Goal: Use online tool/utility: Utilize a website feature to perform a specific function

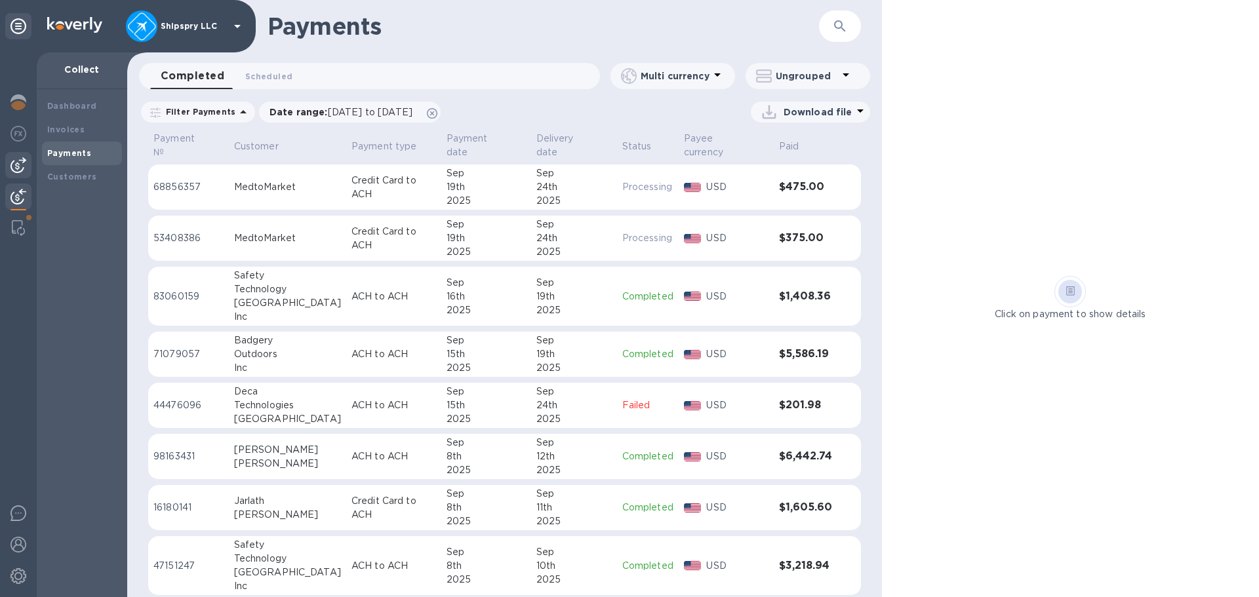
click at [13, 167] on img at bounding box center [18, 165] width 16 height 16
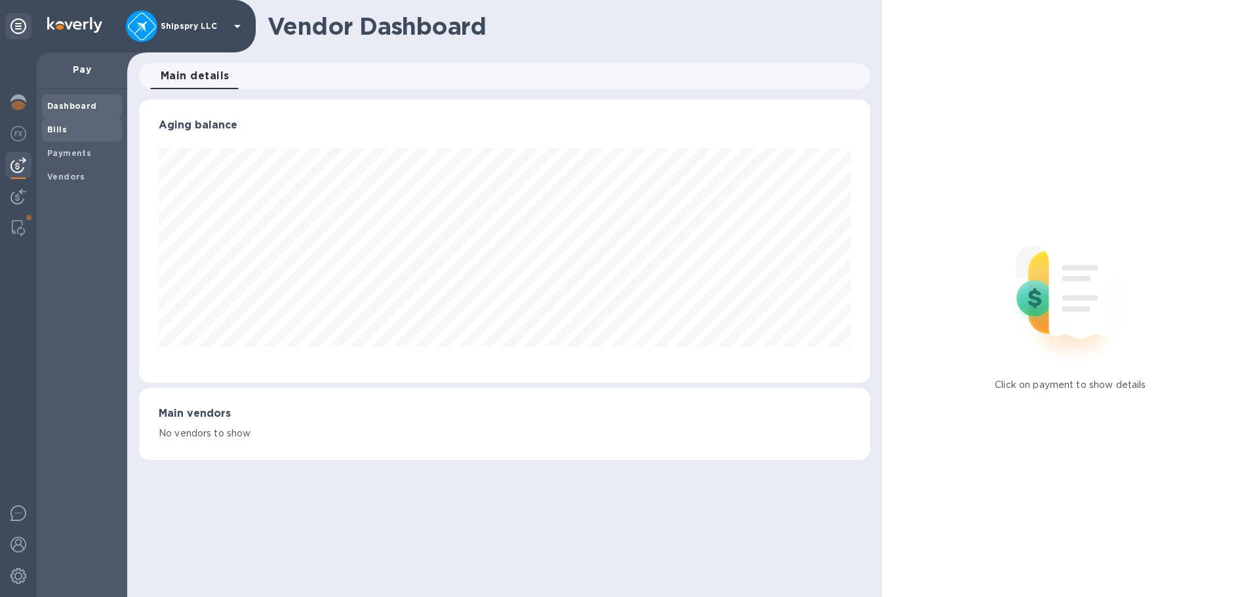
click at [68, 132] on span "Bills" at bounding box center [82, 129] width 70 height 13
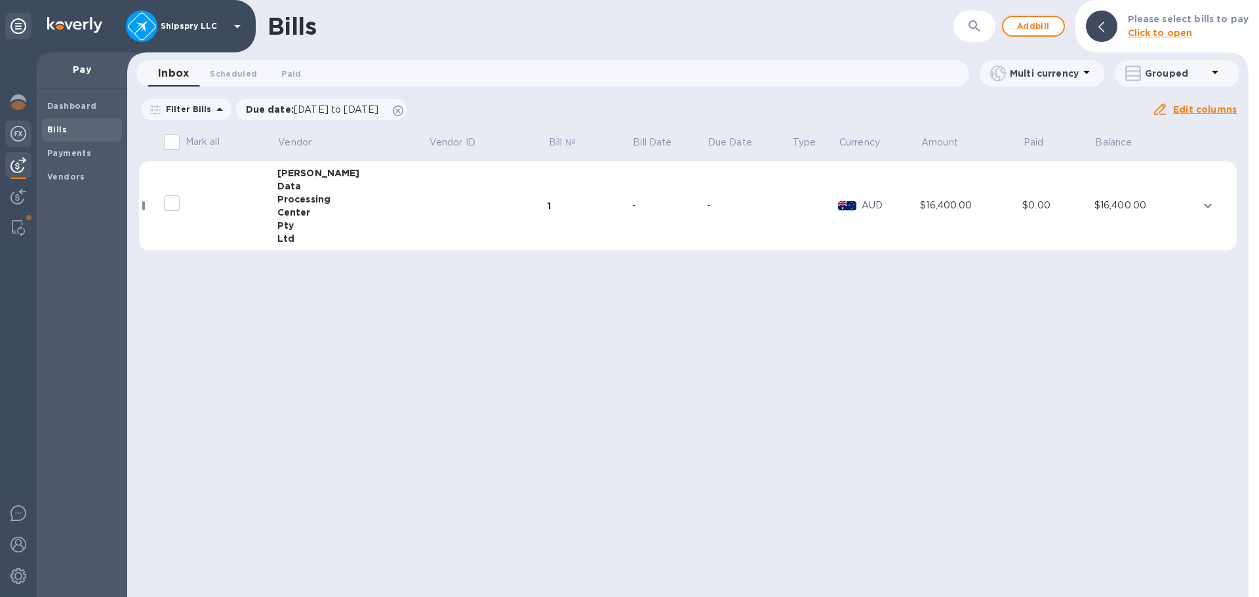
click at [13, 127] on img at bounding box center [18, 134] width 16 height 16
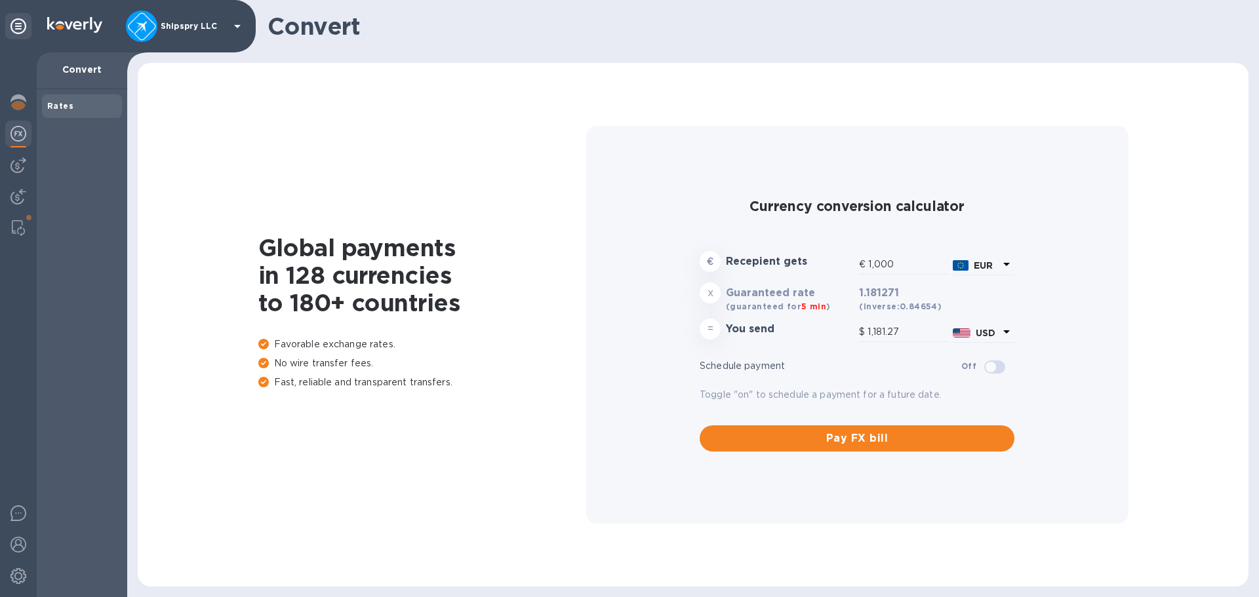
click at [1011, 266] on icon at bounding box center [1007, 264] width 16 height 16
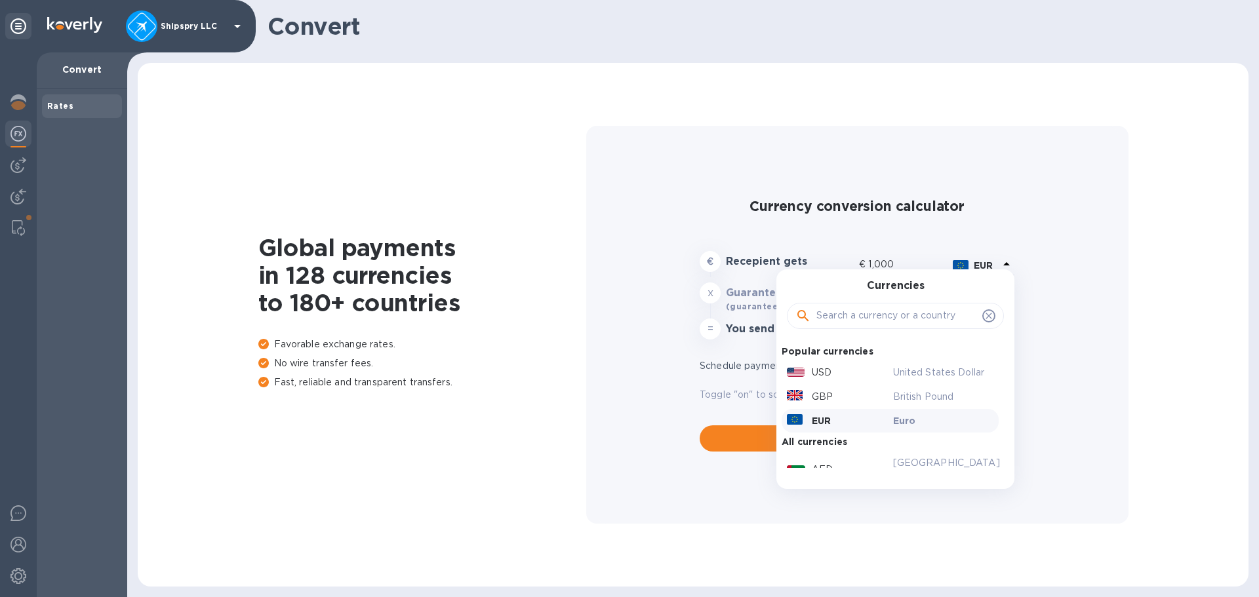
drag, startPoint x: 888, startPoint y: 304, endPoint x: 885, endPoint y: 312, distance: 8.5
click at [886, 310] on div at bounding box center [895, 316] width 217 height 26
click at [840, 304] on div at bounding box center [895, 316] width 217 height 26
click at [828, 317] on input "text" at bounding box center [896, 316] width 161 height 20
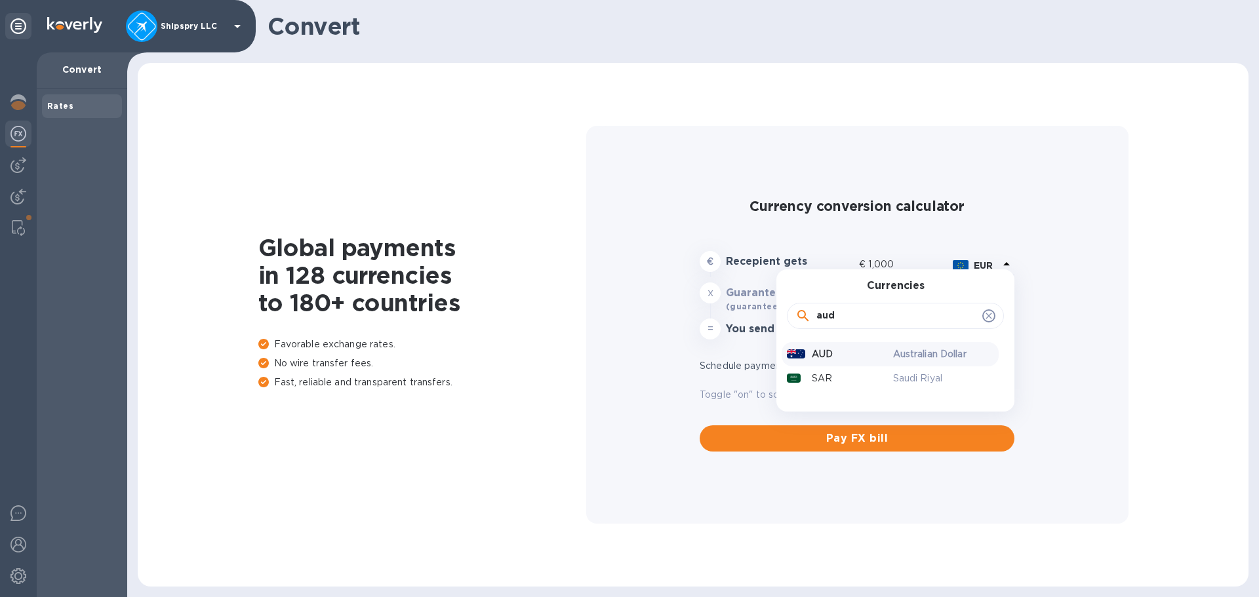
type input "aud"
click at [915, 354] on p "Australian Dollar" at bounding box center [943, 355] width 101 height 14
type input "664.16"
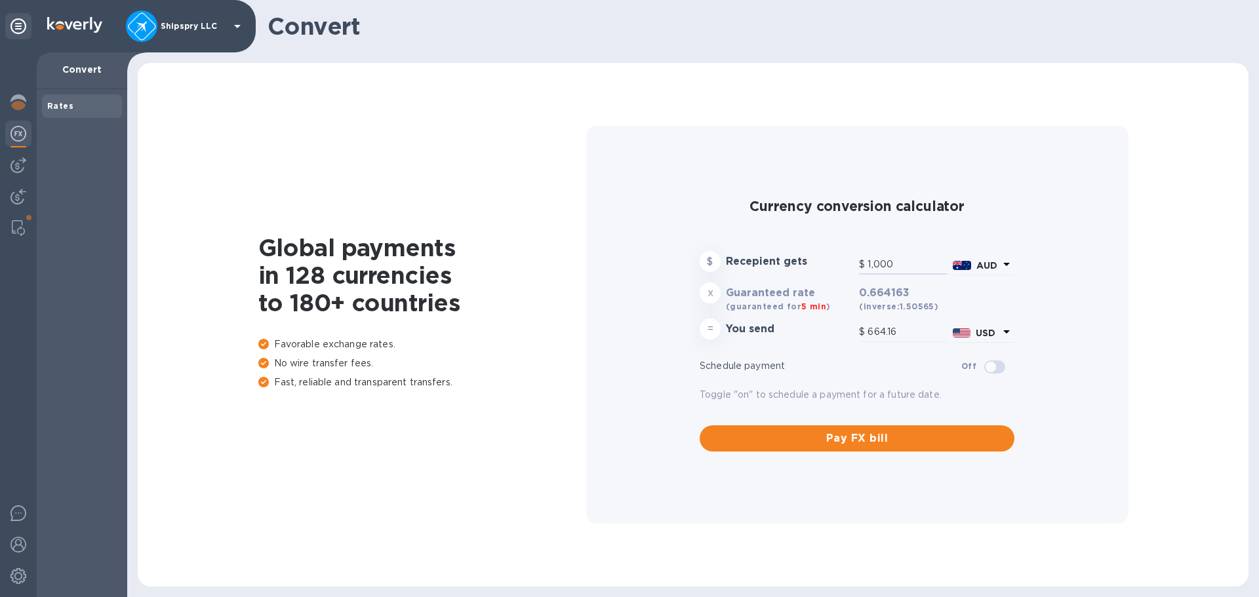
drag, startPoint x: 896, startPoint y: 264, endPoint x: 816, endPoint y: 271, distance: 79.6
click at [816, 271] on div "$ Recepient gets $ 1,000 AUD" at bounding box center [857, 264] width 320 height 31
type input "1"
type input "0.66"
type input "16"
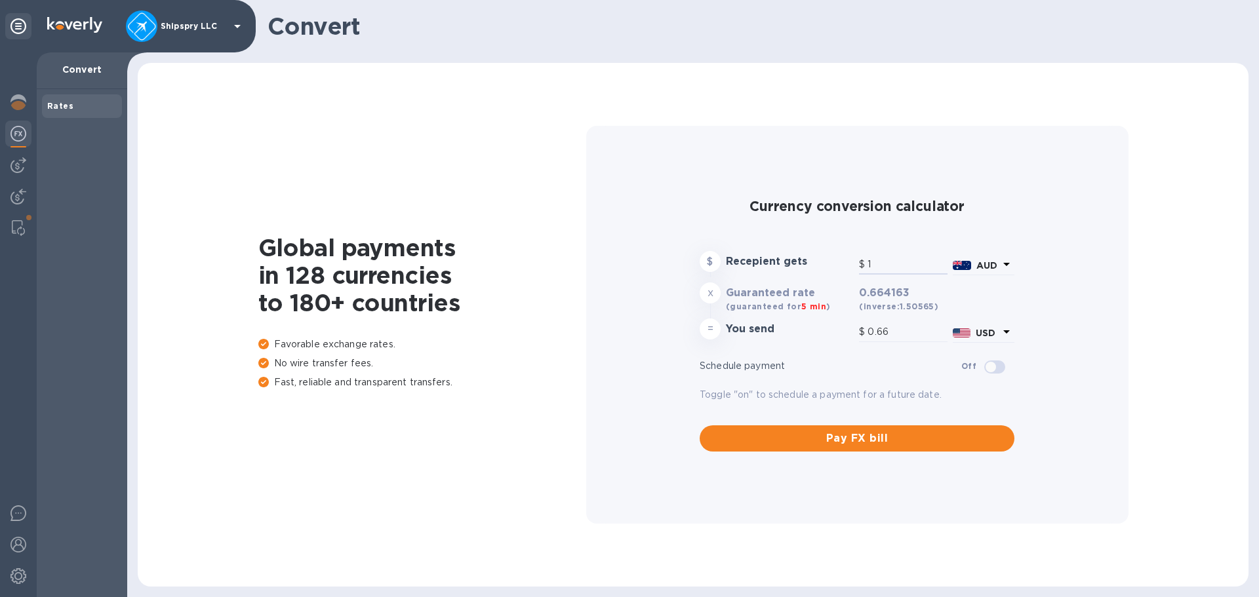
type input "10.63"
type input "164"
type input "108.92"
type input "1,640"
type input "1,089.23"
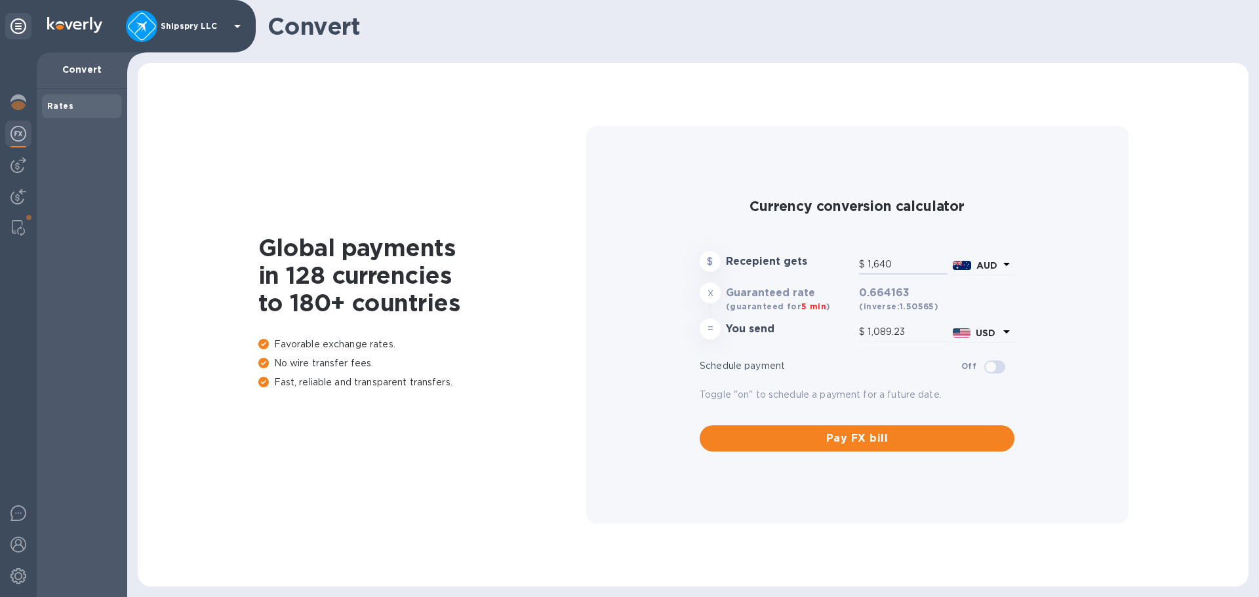
type input "16,400"
type input "10,892.27"
type input "16,400"
